Goal: Task Accomplishment & Management: Use online tool/utility

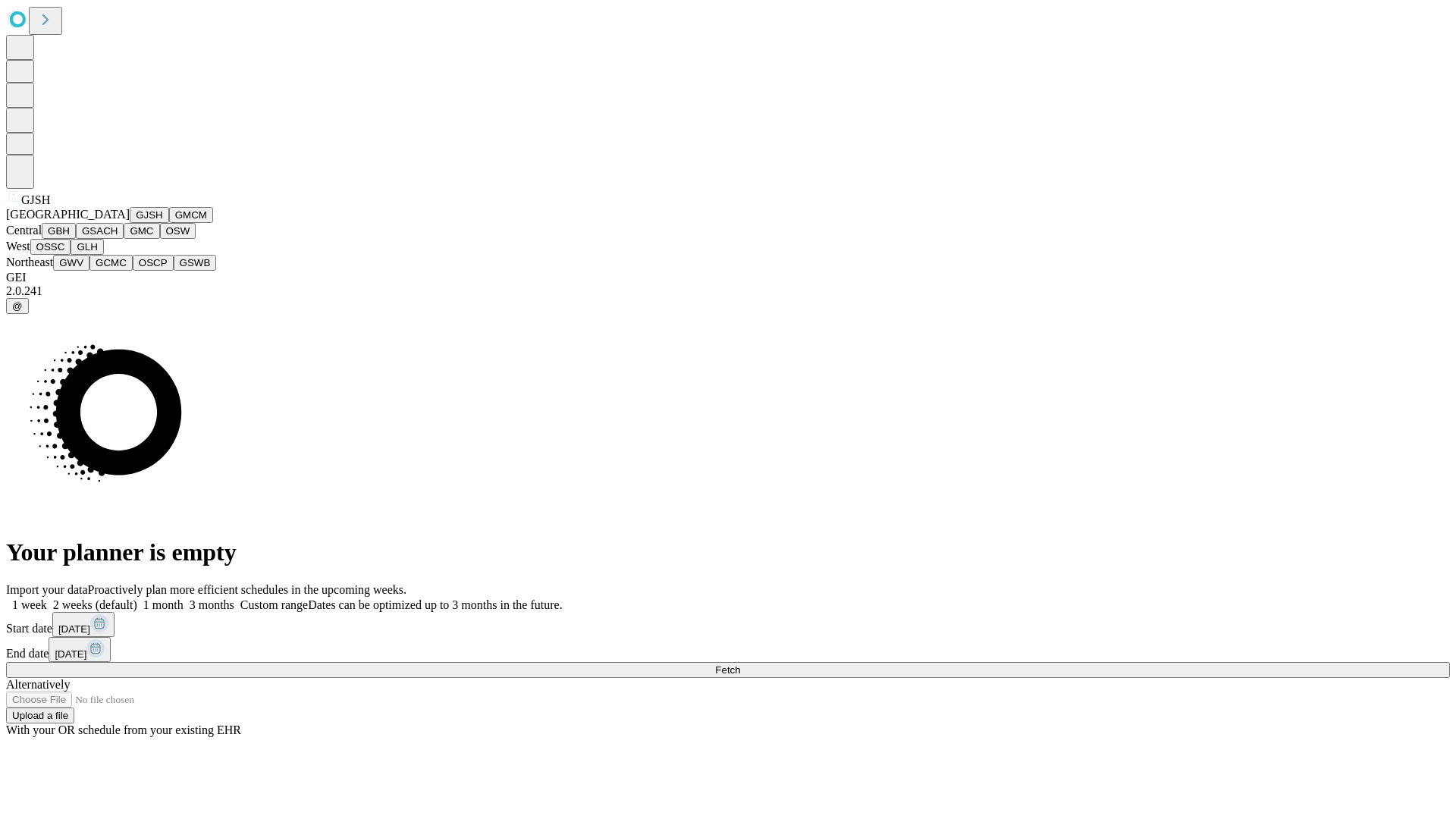
click at [130, 223] on button "GJSH" at bounding box center [150, 215] width 40 height 16
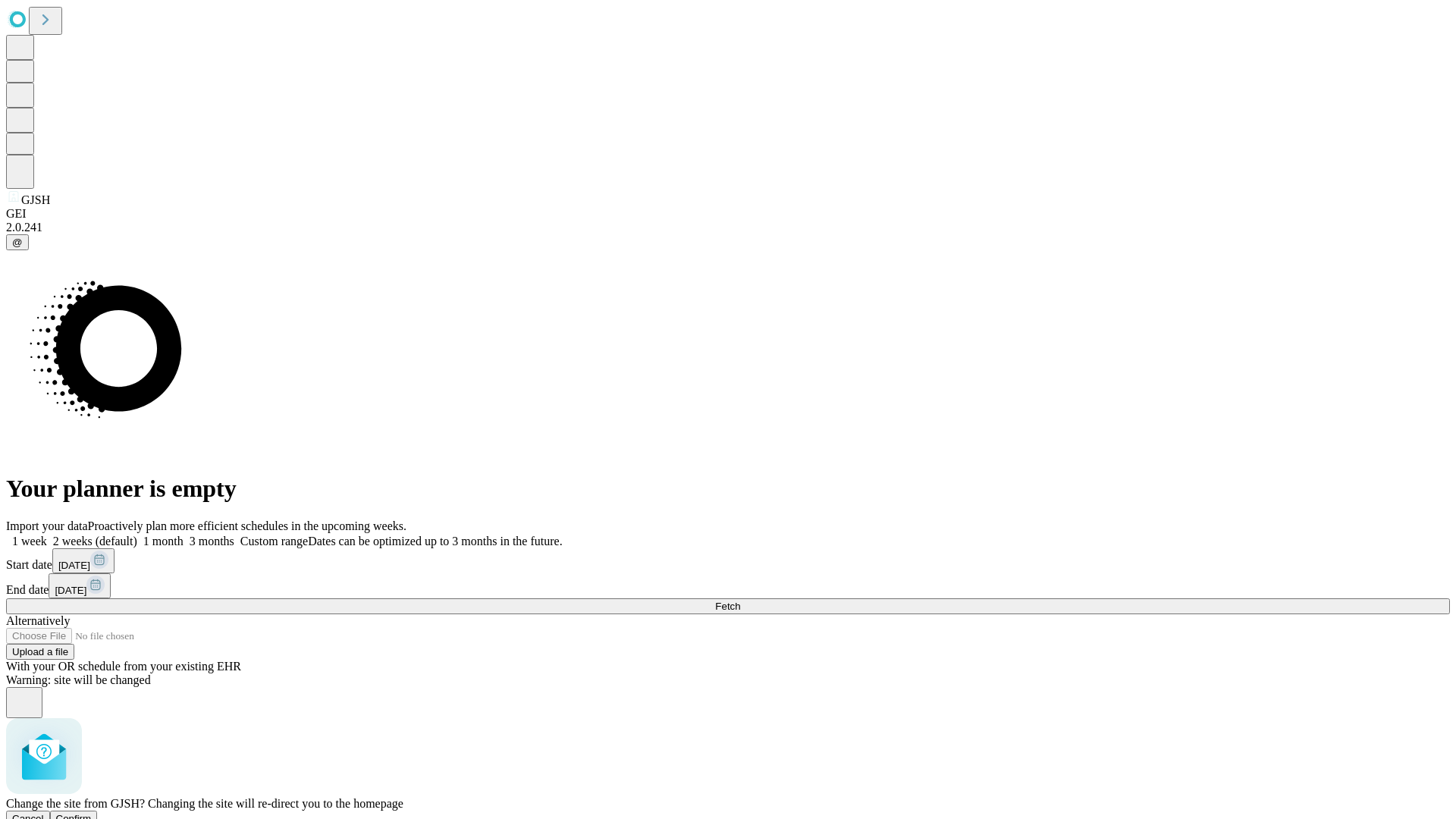
click at [92, 813] on span "Confirm" at bounding box center [74, 818] width 36 height 11
click at [47, 534] on label "1 week" at bounding box center [27, 541] width 41 height 13
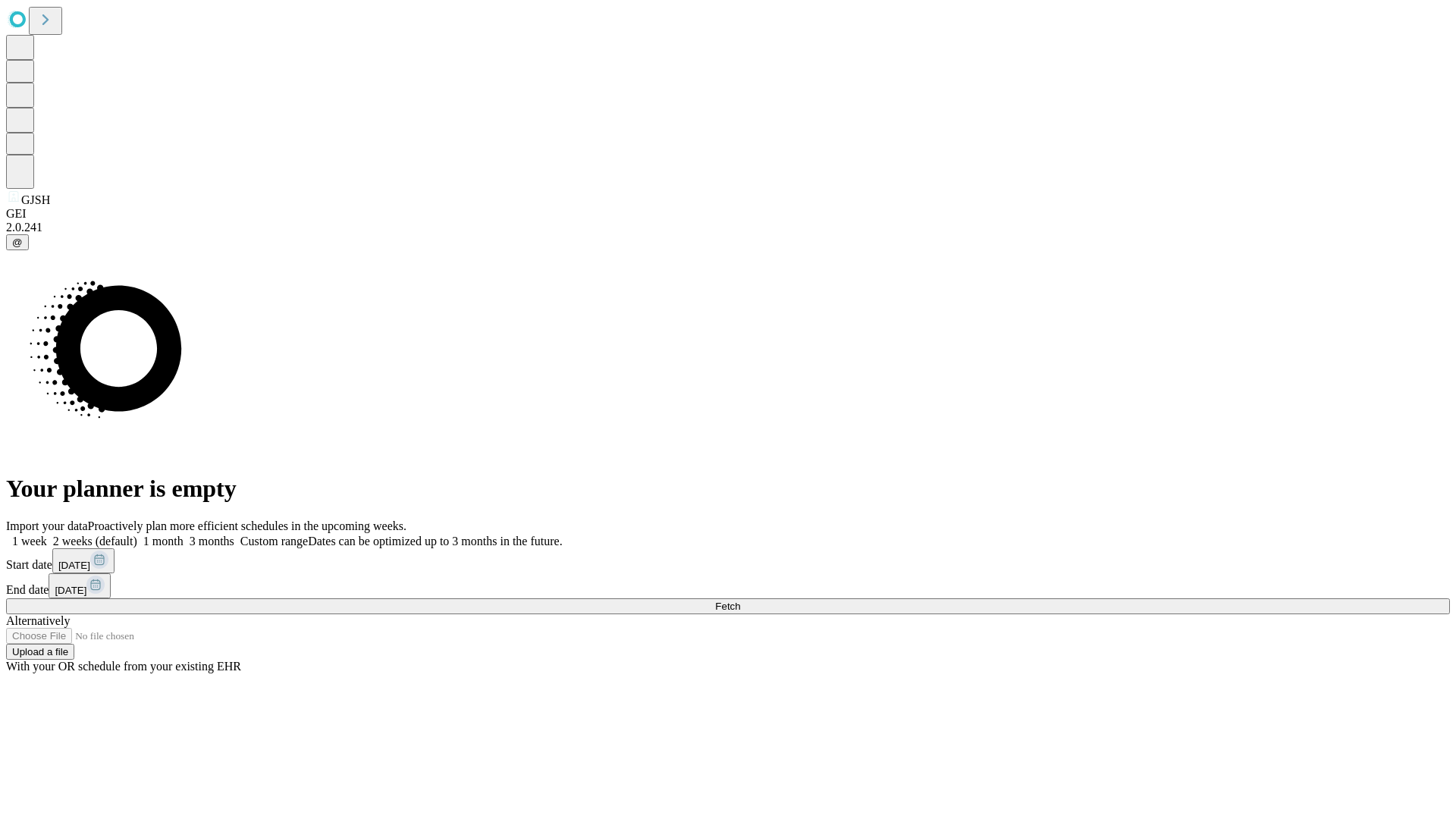
click at [740, 601] on span "Fetch" at bounding box center [728, 607] width 25 height 11
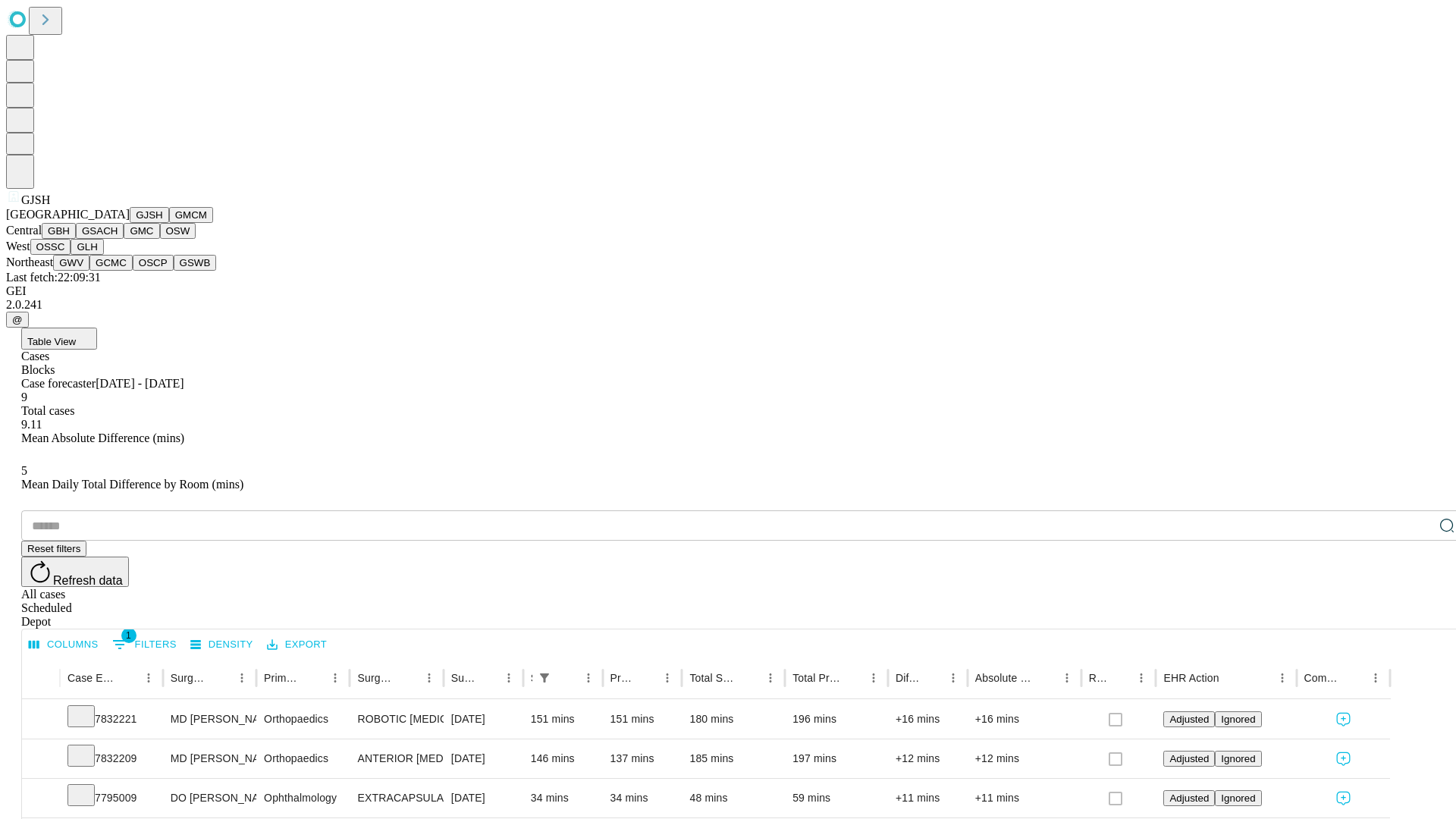
click at [169, 223] on button "GMCM" at bounding box center [190, 215] width 44 height 16
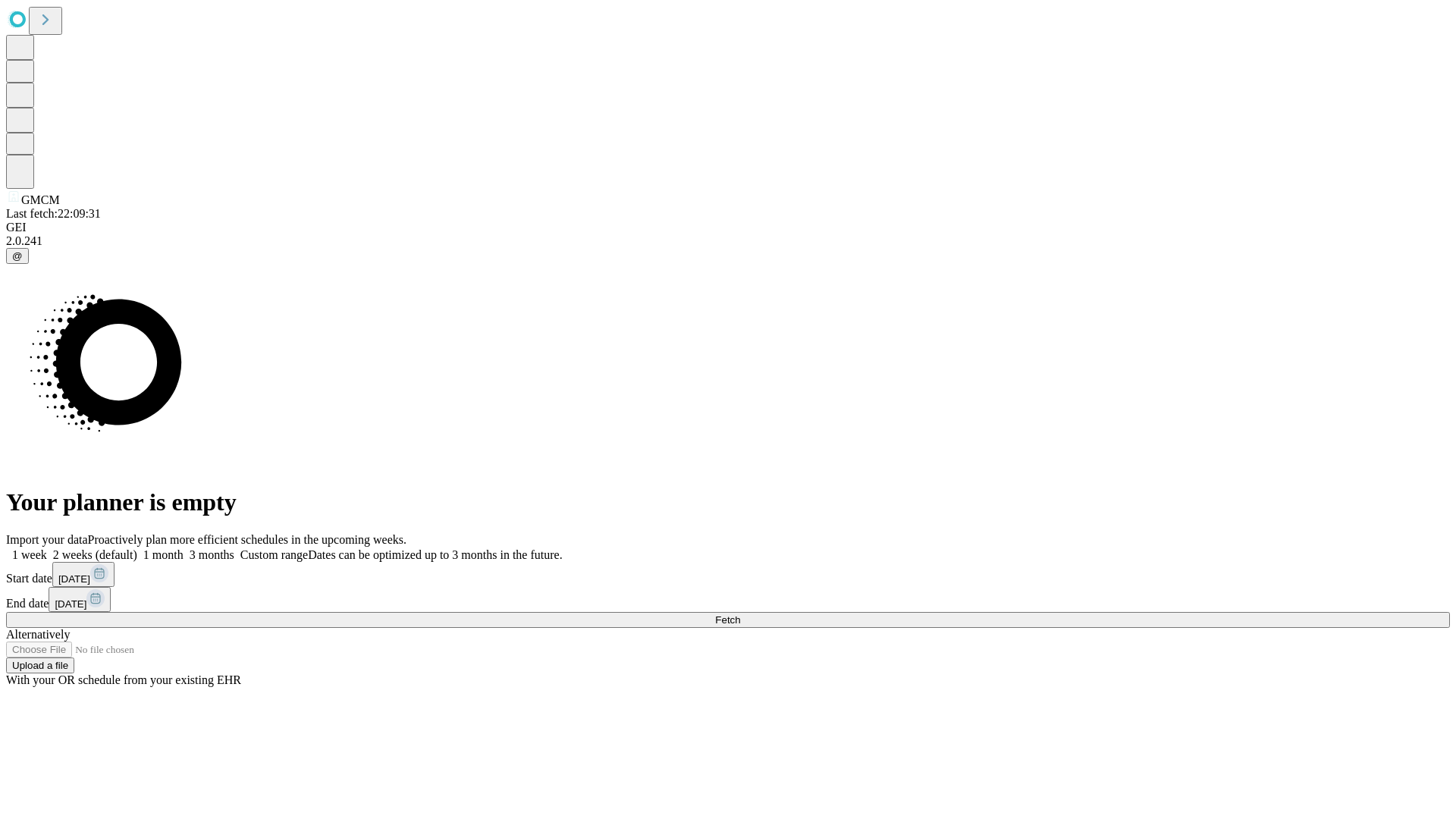
click at [47, 549] on label "1 week" at bounding box center [27, 555] width 41 height 13
click at [740, 614] on span "Fetch" at bounding box center [728, 620] width 25 height 11
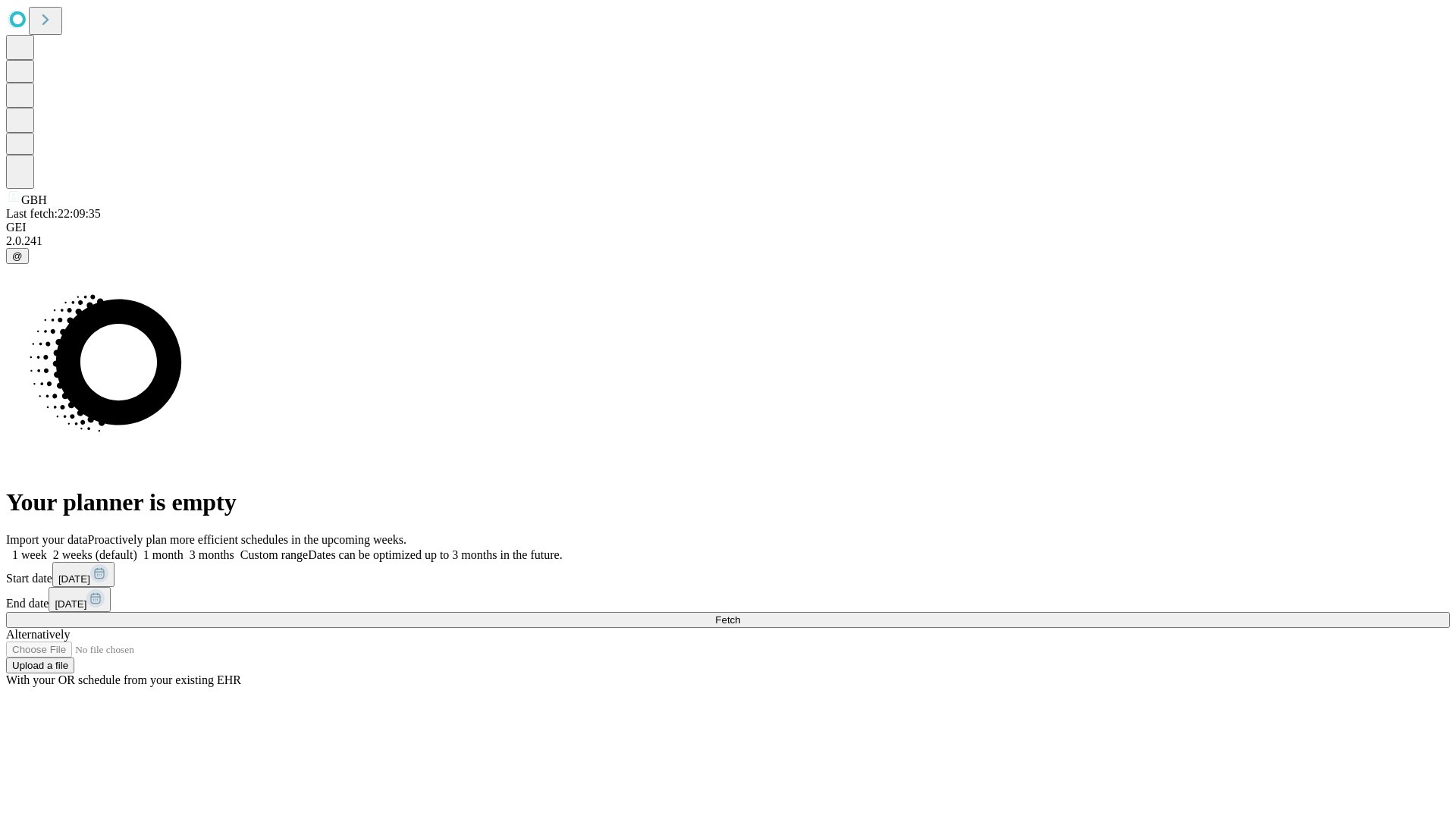
click at [740, 614] on span "Fetch" at bounding box center [728, 620] width 25 height 11
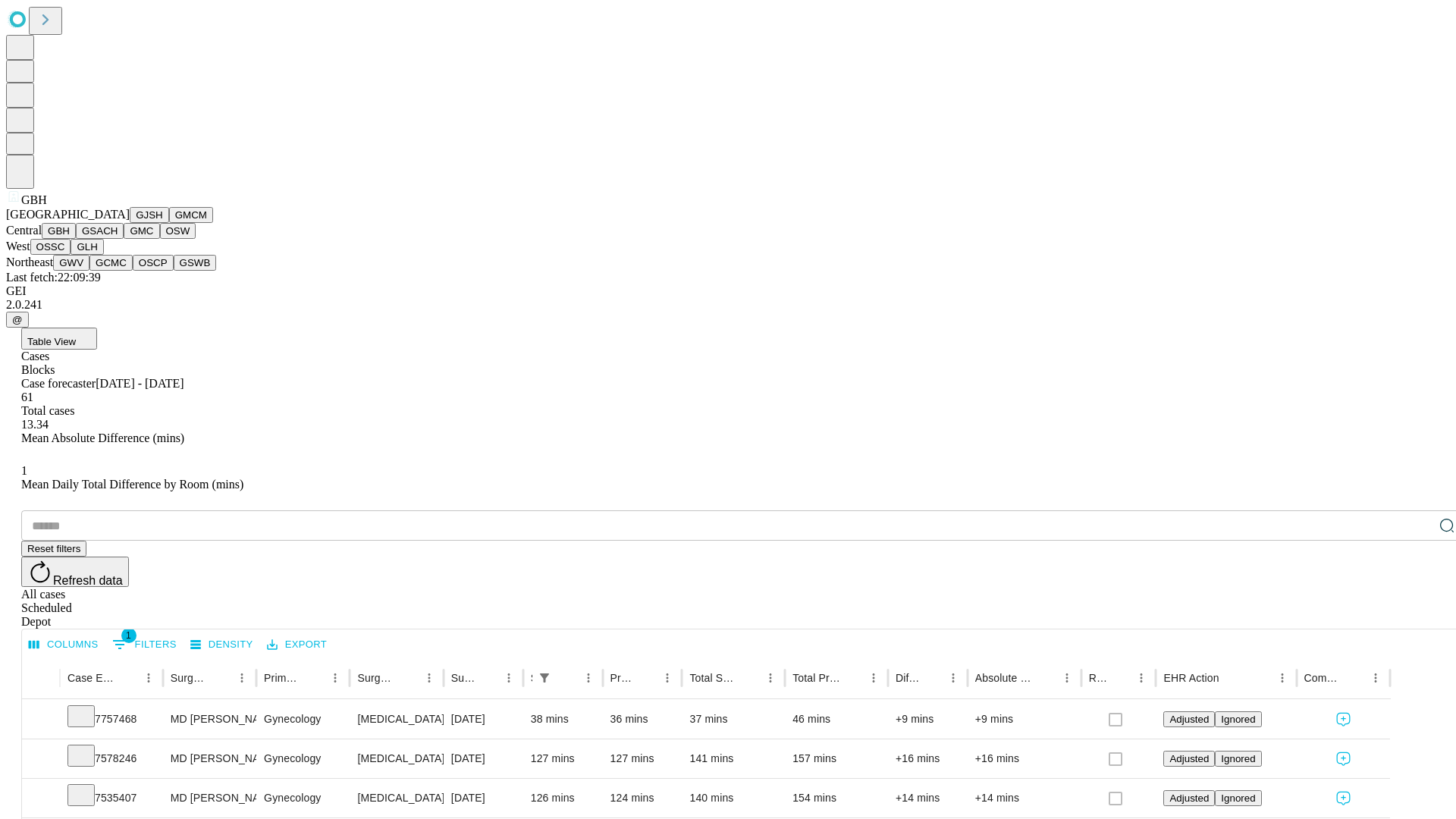
click at [117, 239] on button "GSACH" at bounding box center [100, 231] width 48 height 16
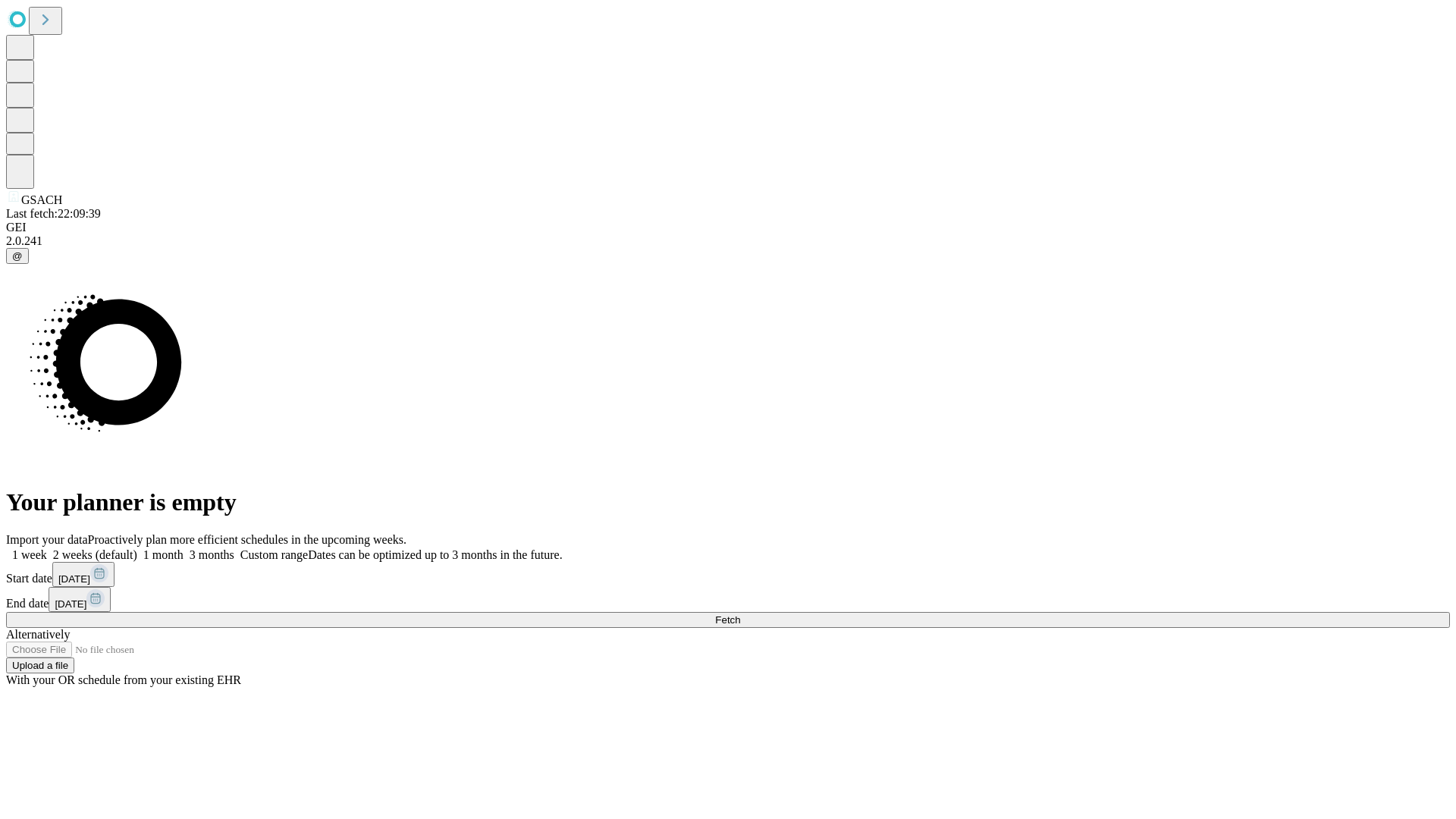
click at [740, 614] on span "Fetch" at bounding box center [728, 620] width 25 height 11
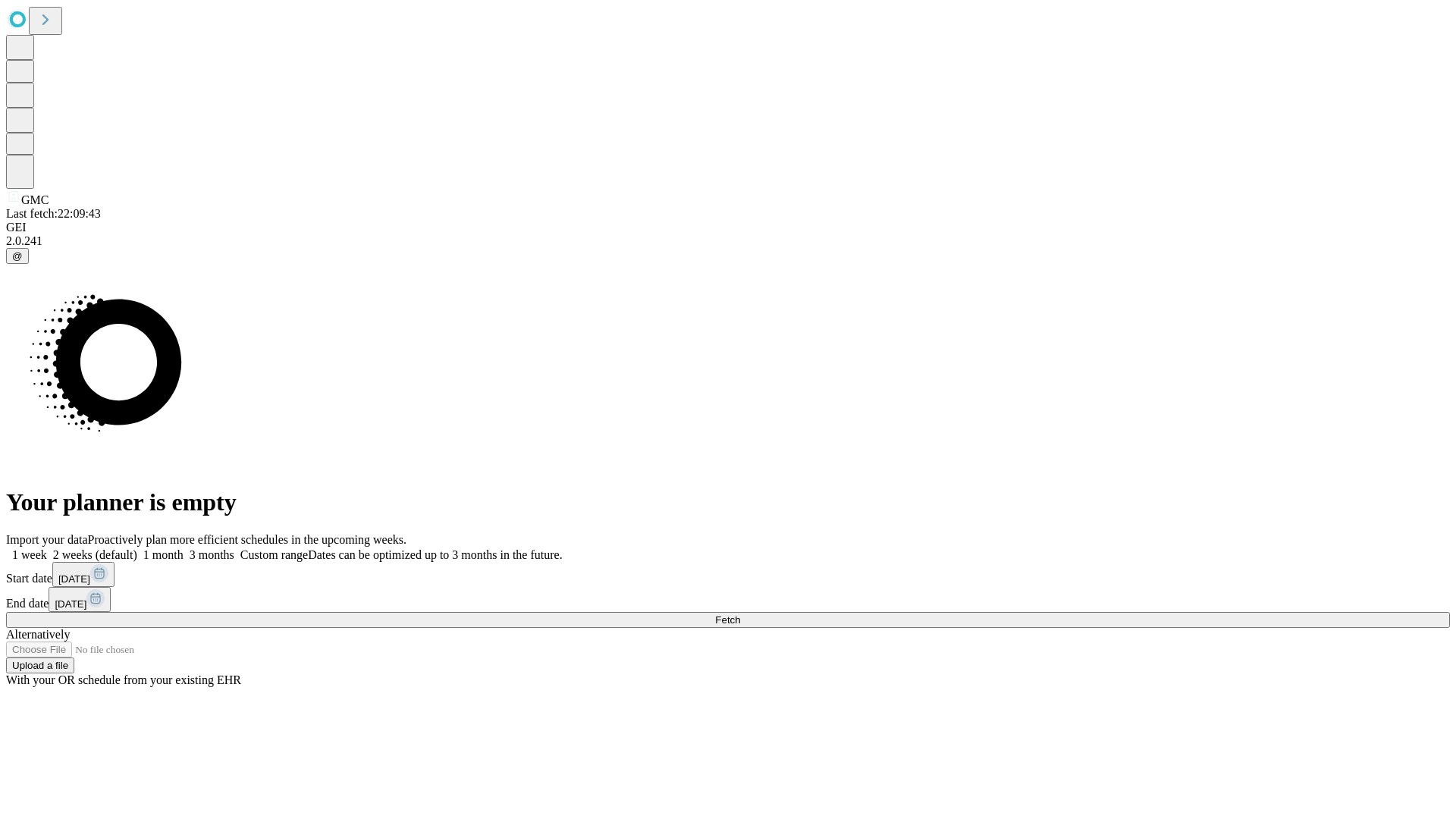
click at [47, 549] on label "1 week" at bounding box center [27, 555] width 41 height 13
click at [740, 614] on span "Fetch" at bounding box center [728, 620] width 25 height 11
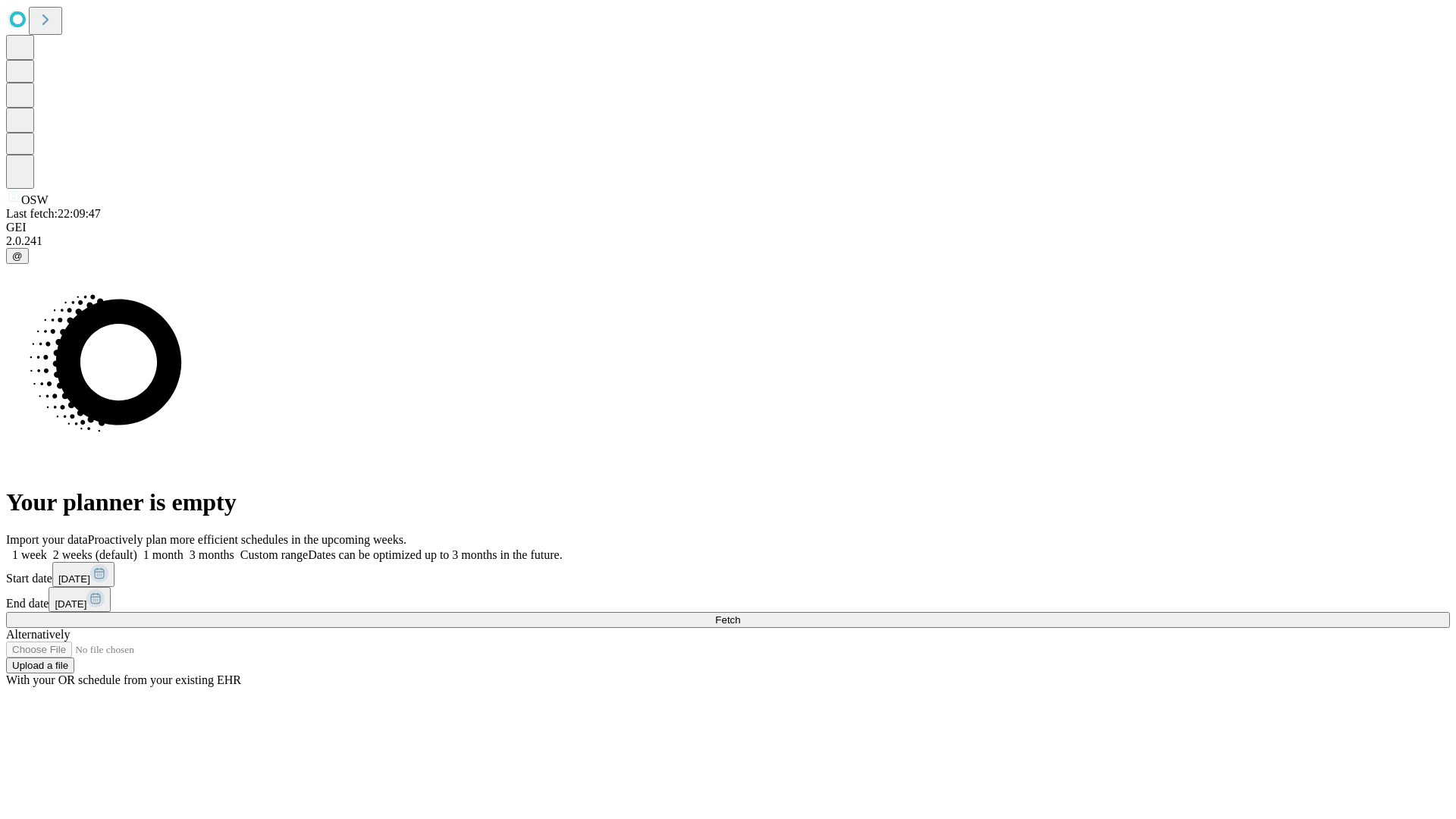
click at [47, 549] on label "1 week" at bounding box center [27, 555] width 41 height 13
click at [740, 614] on span "Fetch" at bounding box center [728, 620] width 25 height 11
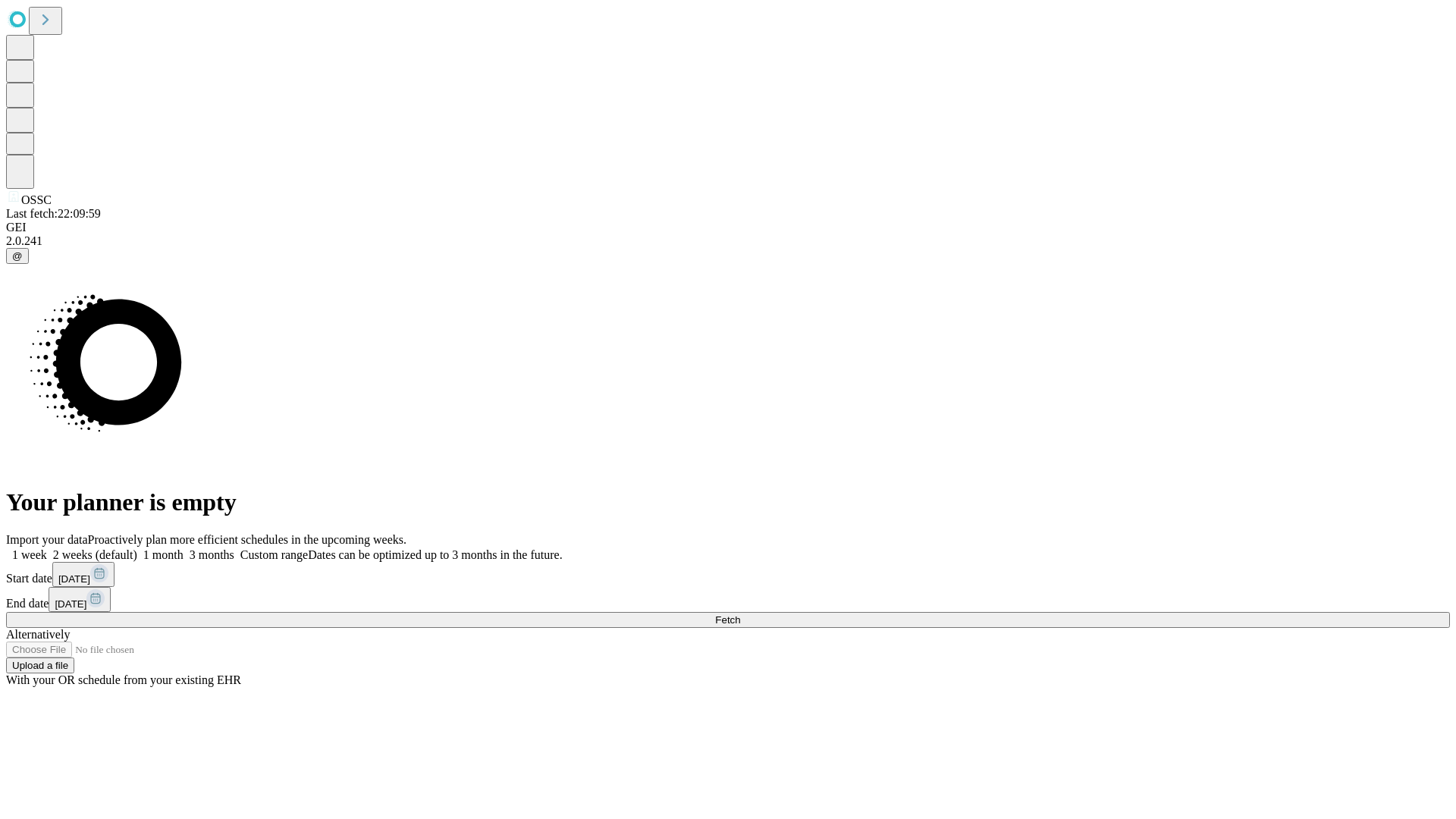
click at [47, 549] on label "1 week" at bounding box center [27, 555] width 41 height 13
click at [740, 614] on span "Fetch" at bounding box center [728, 620] width 25 height 11
click at [47, 549] on label "1 week" at bounding box center [27, 555] width 41 height 13
click at [740, 614] on span "Fetch" at bounding box center [728, 620] width 25 height 11
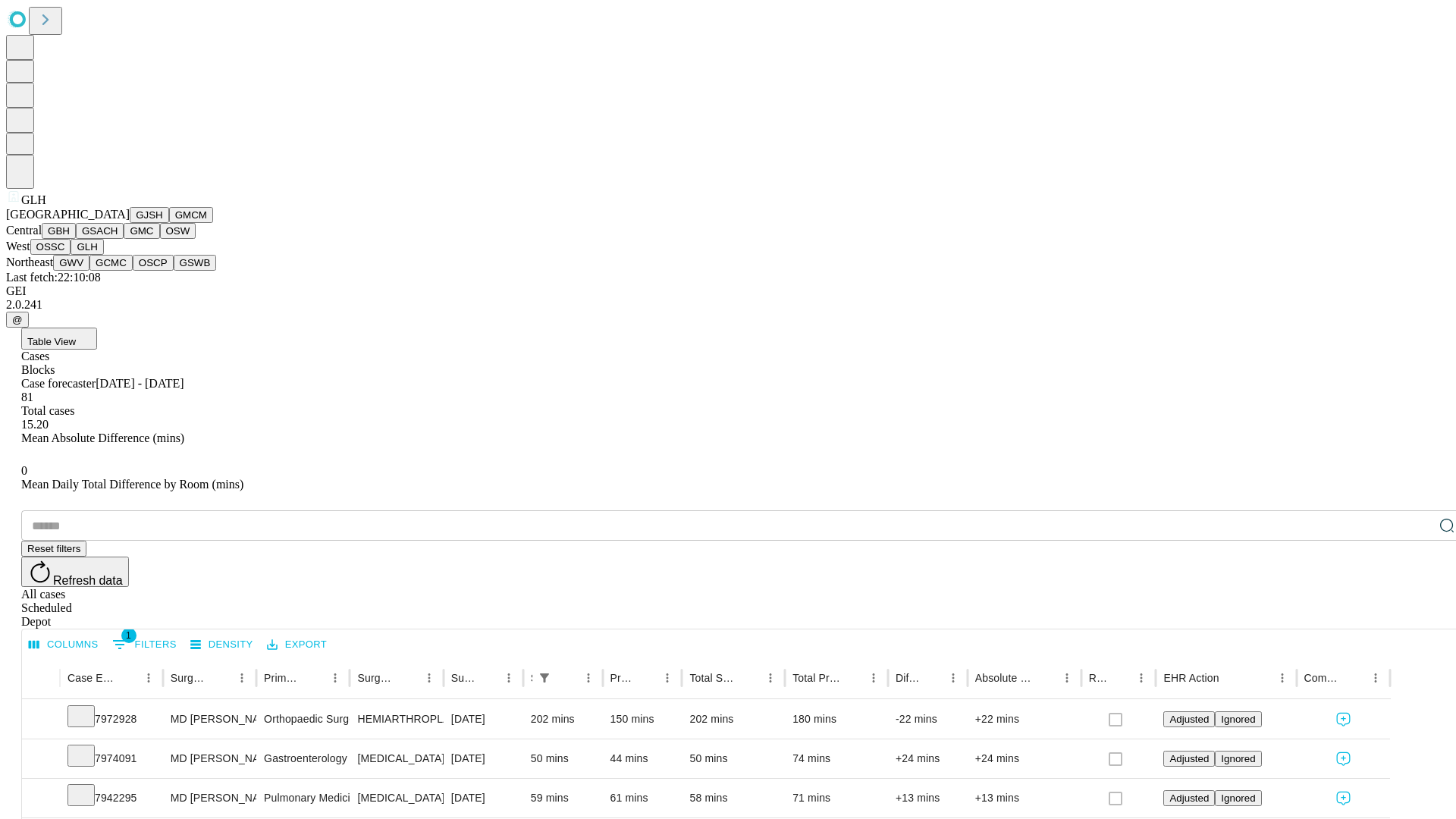
click at [90, 270] on button "GWV" at bounding box center [71, 262] width 36 height 16
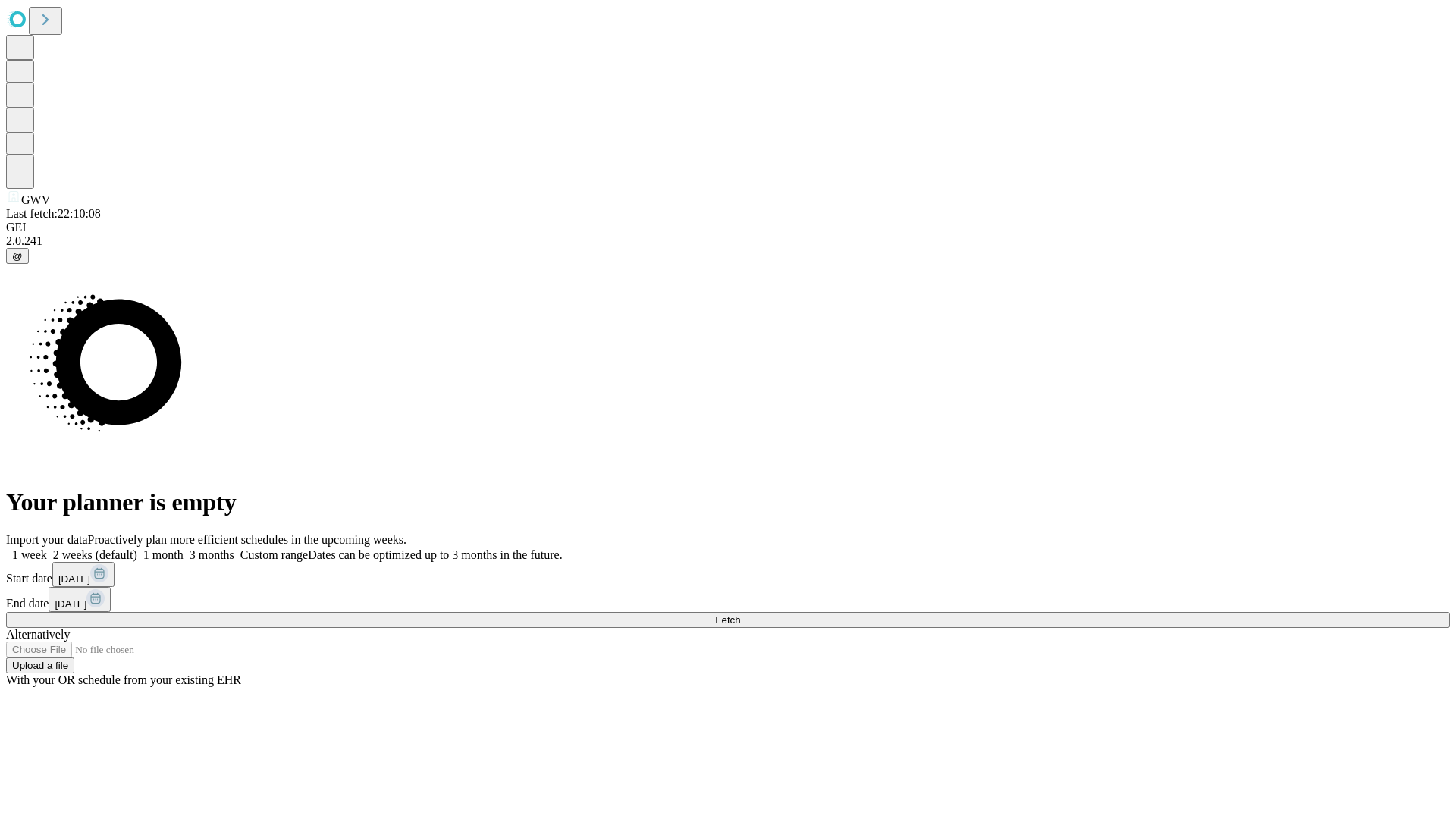
click at [47, 549] on label "1 week" at bounding box center [27, 555] width 41 height 13
click at [740, 614] on span "Fetch" at bounding box center [728, 620] width 25 height 11
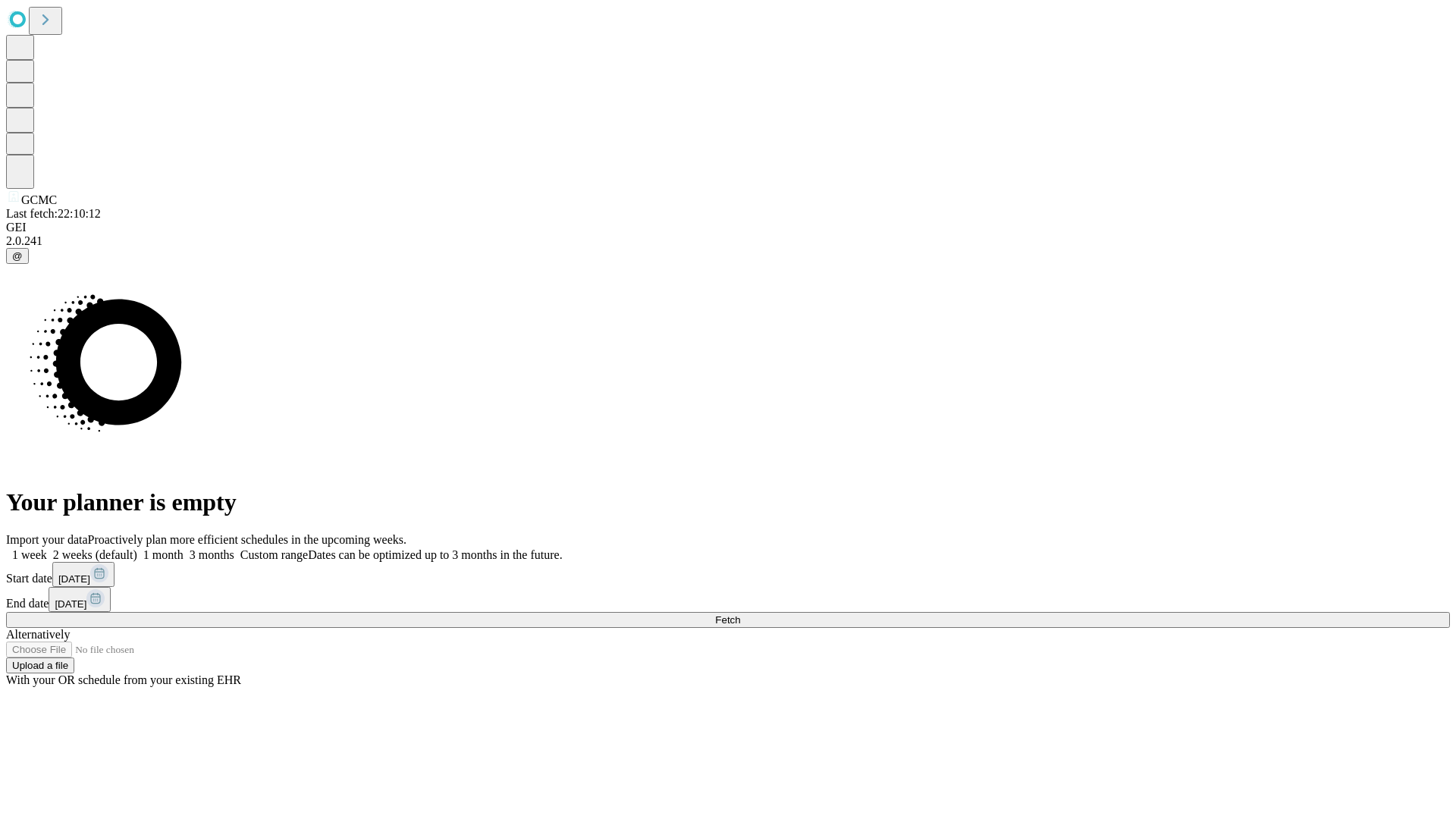
click at [47, 549] on label "1 week" at bounding box center [27, 555] width 41 height 13
click at [740, 614] on span "Fetch" at bounding box center [728, 620] width 25 height 11
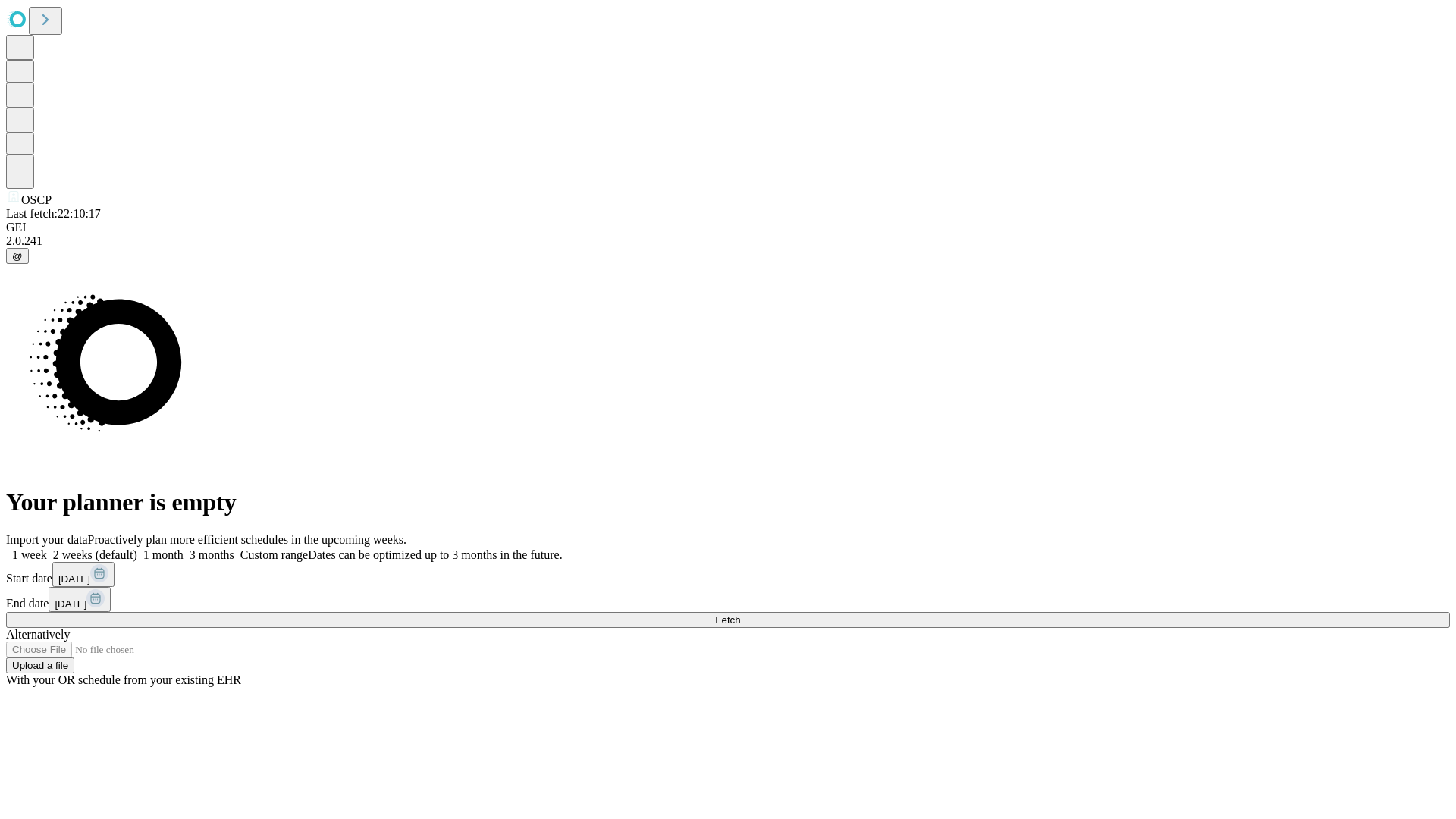
click at [47, 549] on label "1 week" at bounding box center [27, 555] width 41 height 13
click at [740, 614] on span "Fetch" at bounding box center [728, 620] width 25 height 11
